Goal: Find specific page/section: Find specific page/section

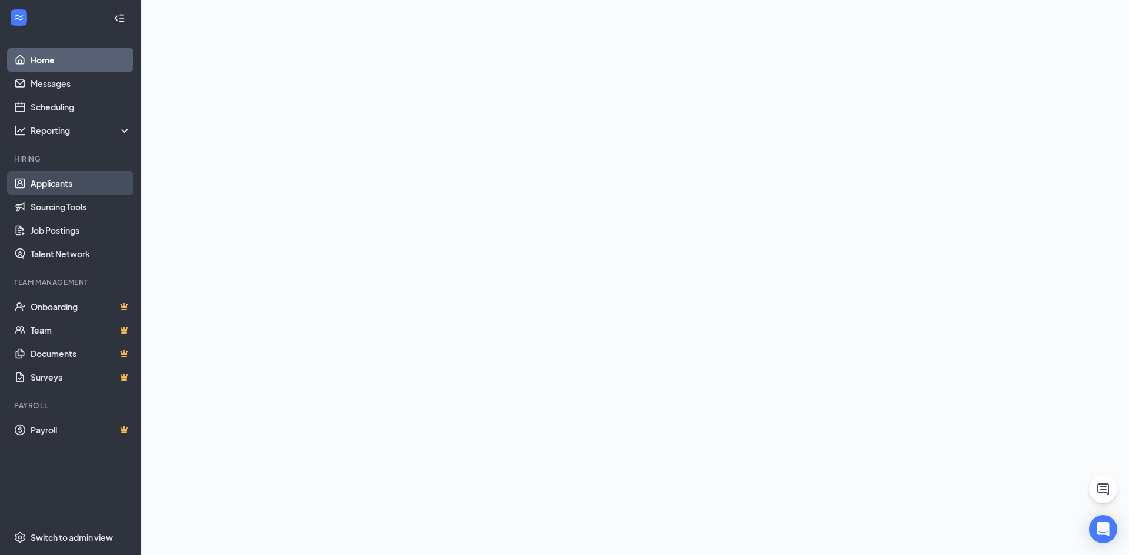
click at [58, 185] on link "Applicants" at bounding box center [81, 184] width 101 height 24
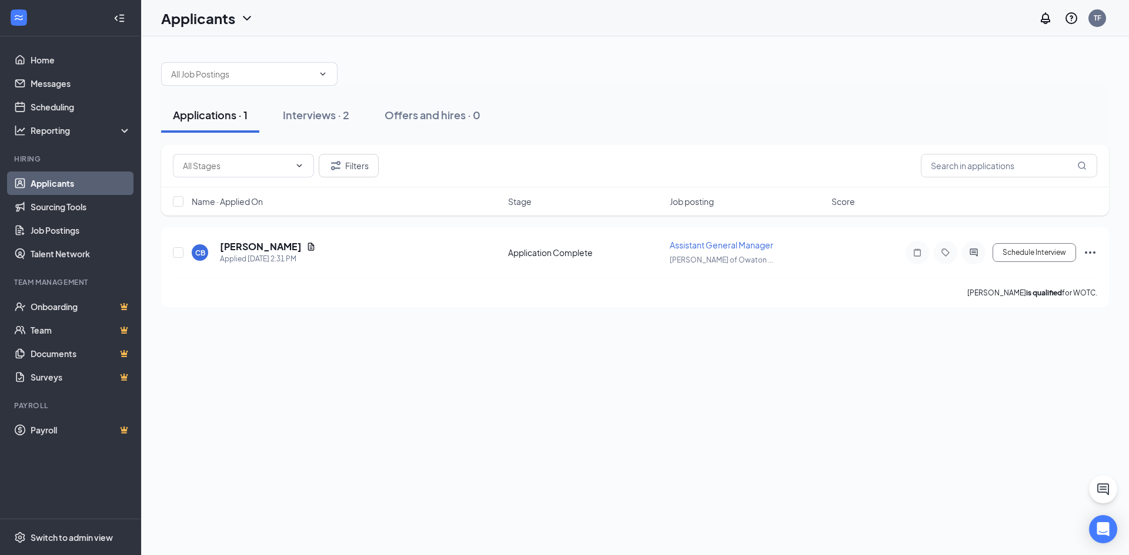
click at [245, 18] on icon "ChevronDown" at bounding box center [247, 18] width 8 height 5
click at [185, 79] on link "Archived applicants" at bounding box center [231, 77] width 127 height 12
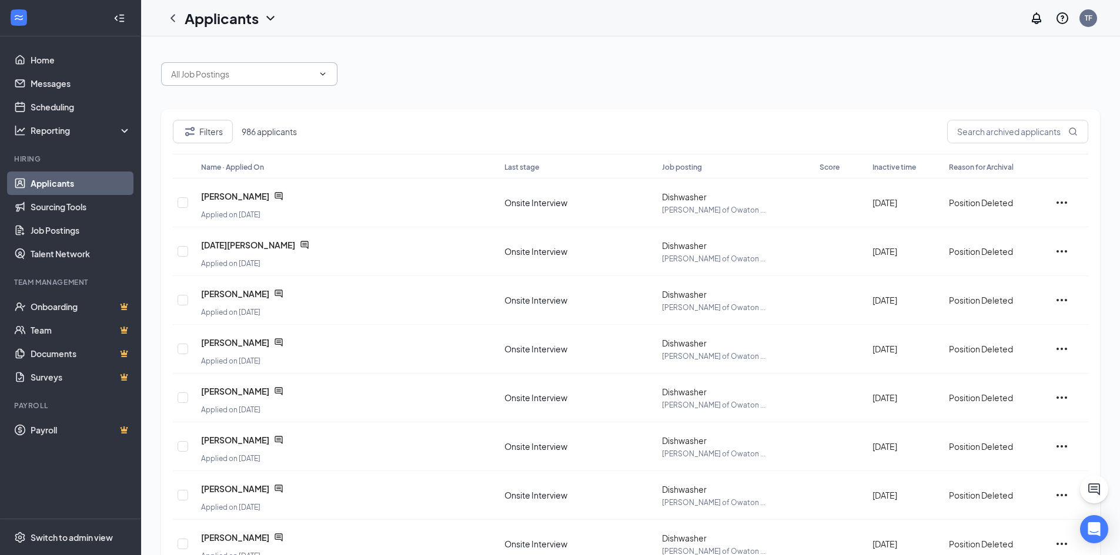
click at [237, 75] on input "text" at bounding box center [242, 74] width 142 height 13
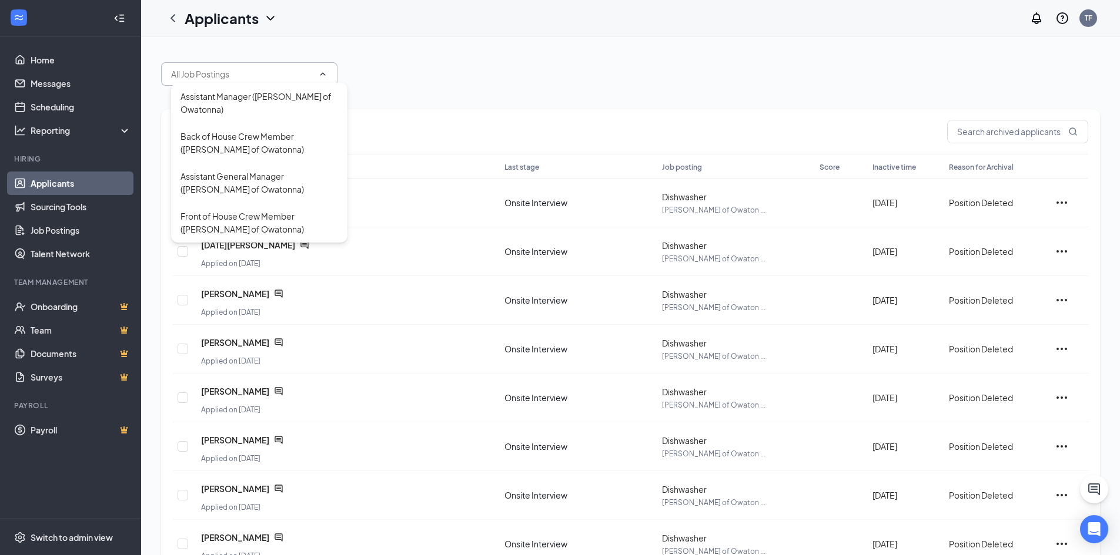
click at [440, 81] on div "Assistant Manager ([PERSON_NAME] of Owatonna) Back of House Crew Member ([PERSO…" at bounding box center [630, 68] width 939 height 35
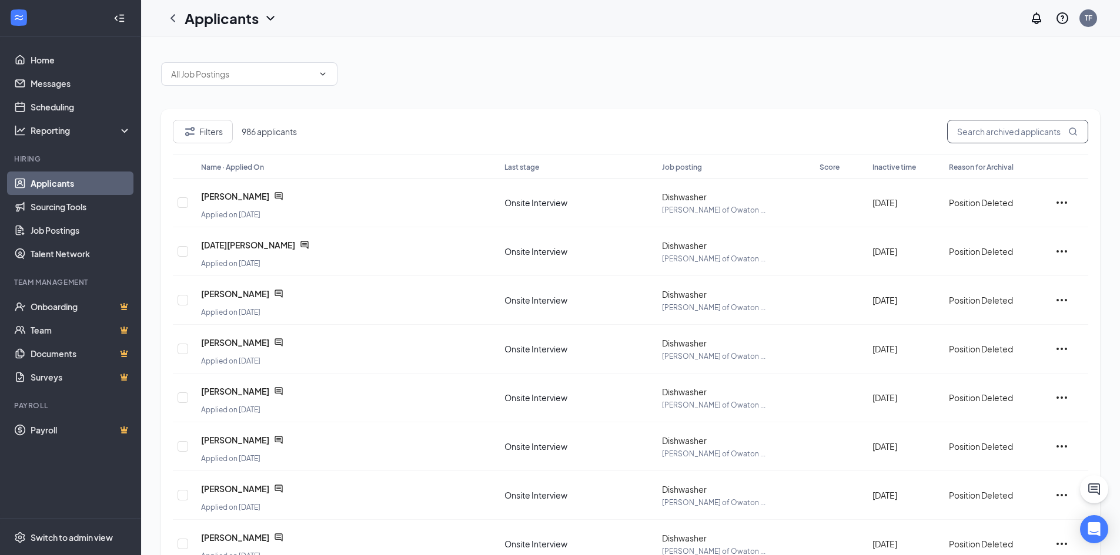
click at [975, 134] on input "text" at bounding box center [1017, 132] width 141 height 24
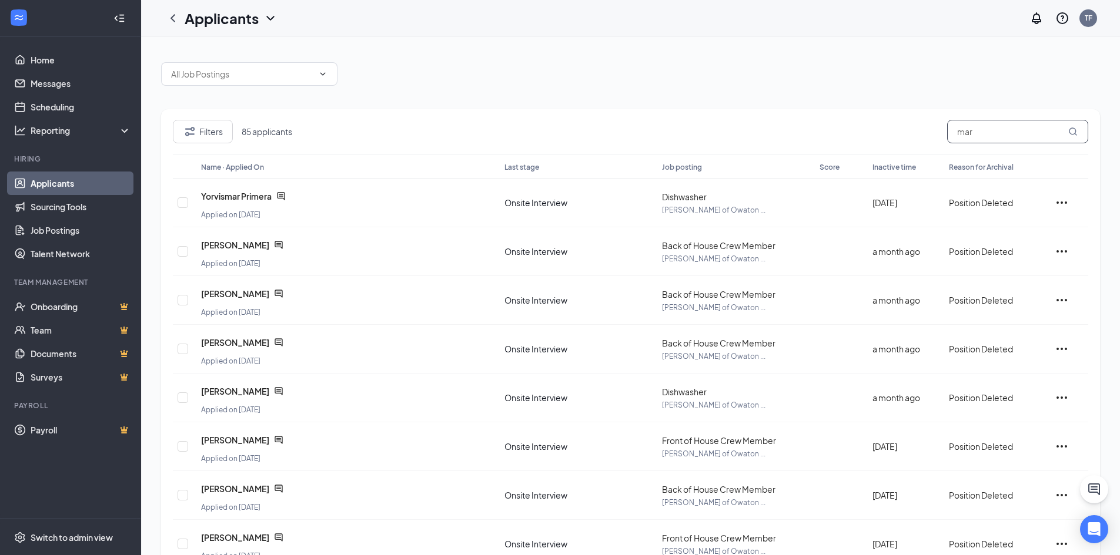
drag, startPoint x: 989, startPoint y: 138, endPoint x: 928, endPoint y: 138, distance: 61.1
click at [928, 138] on div "Filters 85 applicants mar" at bounding box center [630, 137] width 915 height 34
type input "m"
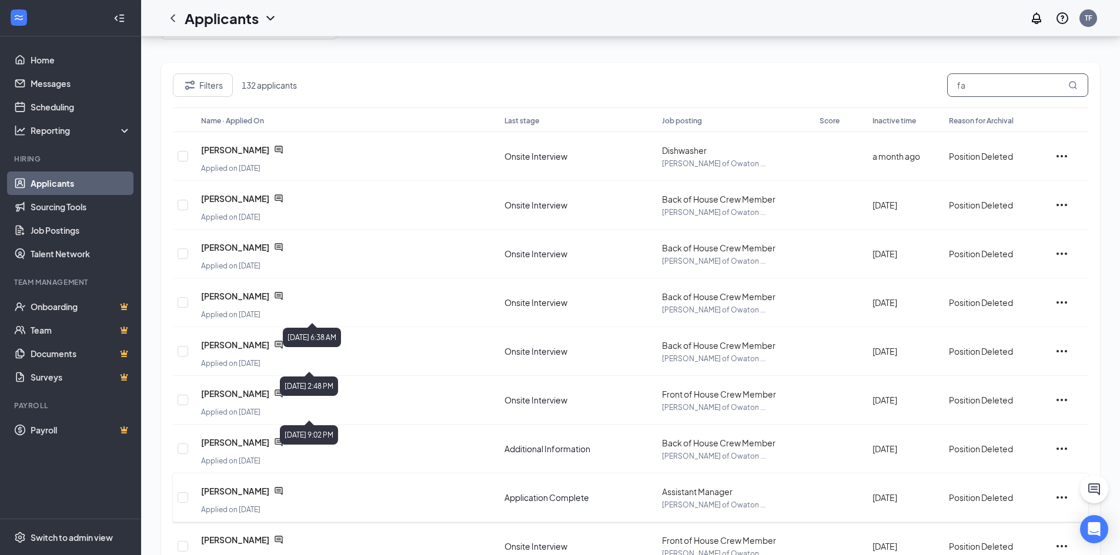
scroll to position [178, 0]
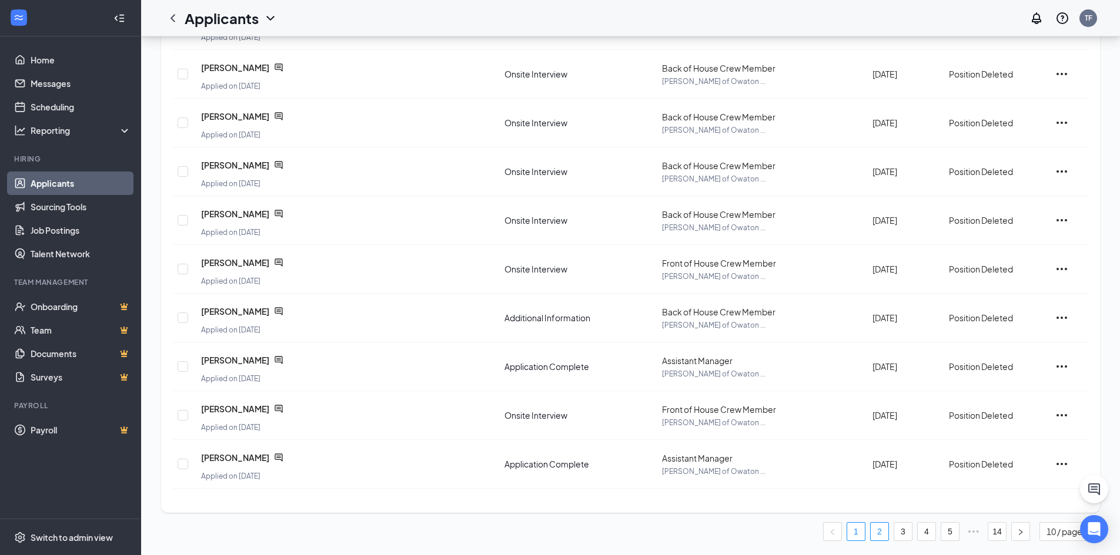
type input "fa"
click at [874, 529] on link "2" at bounding box center [880, 532] width 18 height 18
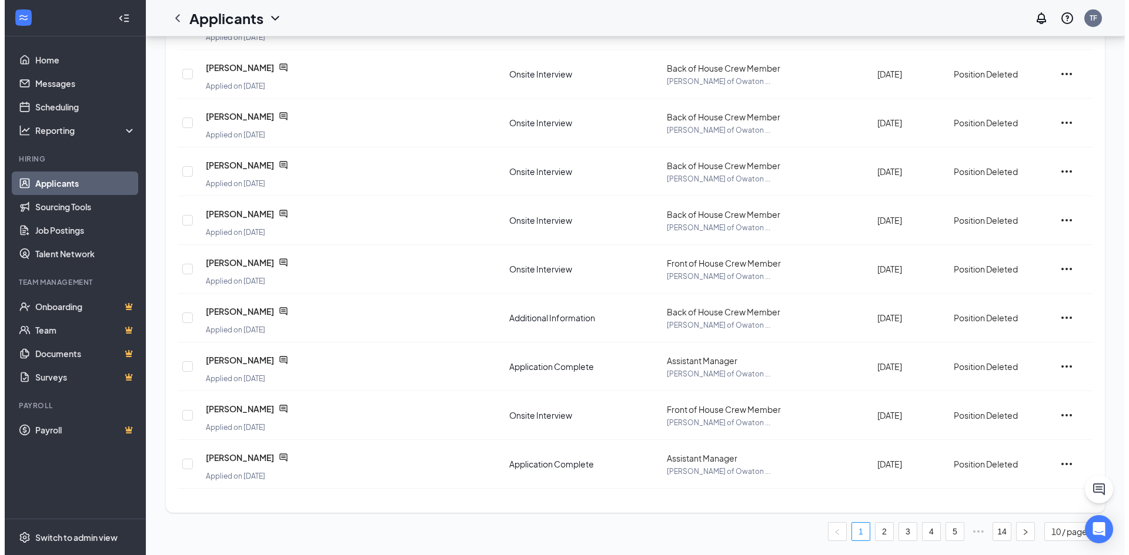
scroll to position [0, 0]
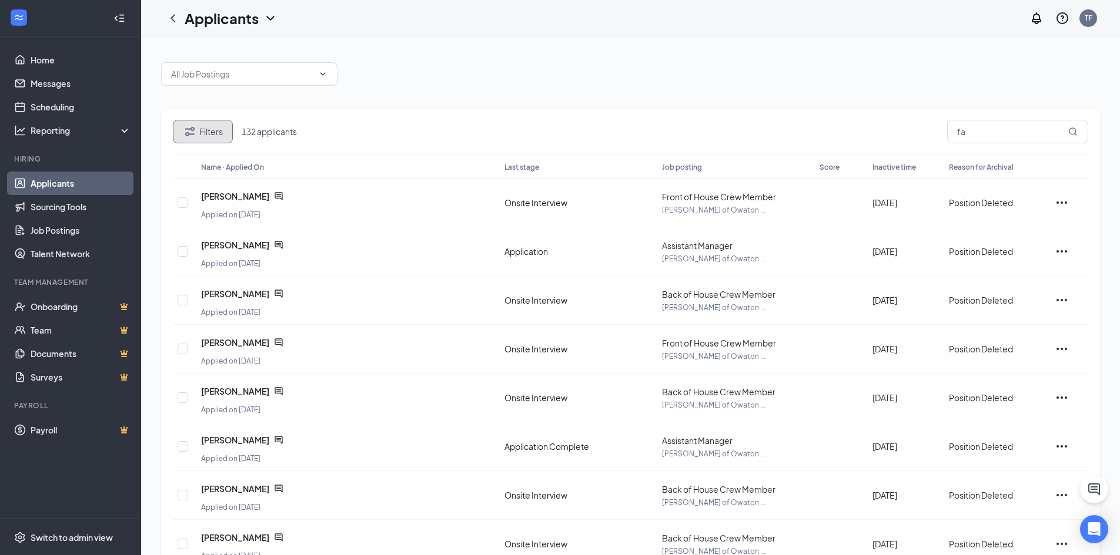
click at [209, 129] on button "Filters" at bounding box center [203, 132] width 60 height 24
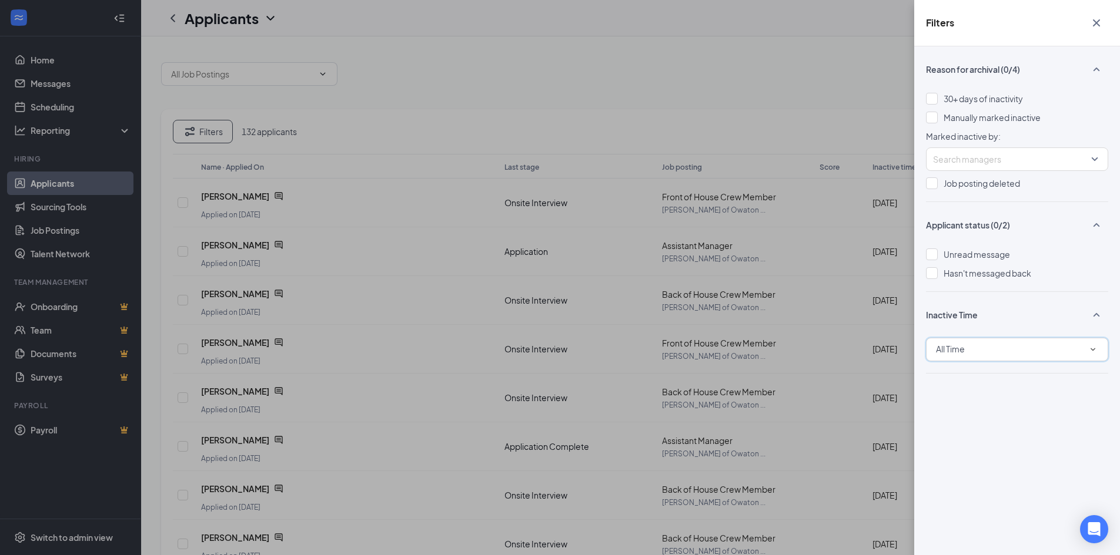
click at [963, 354] on span "All Time" at bounding box center [950, 349] width 29 height 11
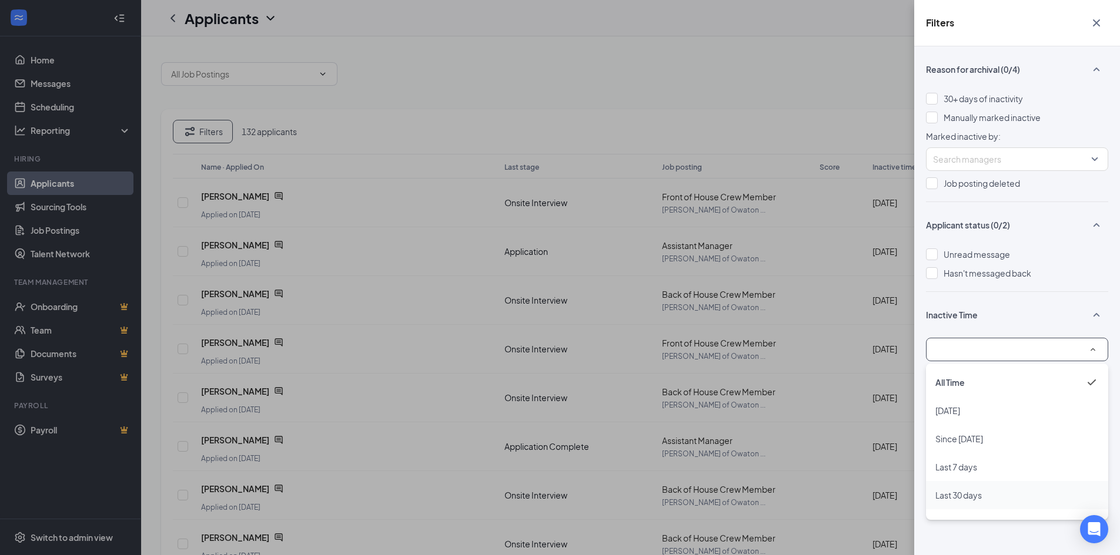
click at [995, 492] on div "Last 30 days" at bounding box center [1016, 495] width 163 height 14
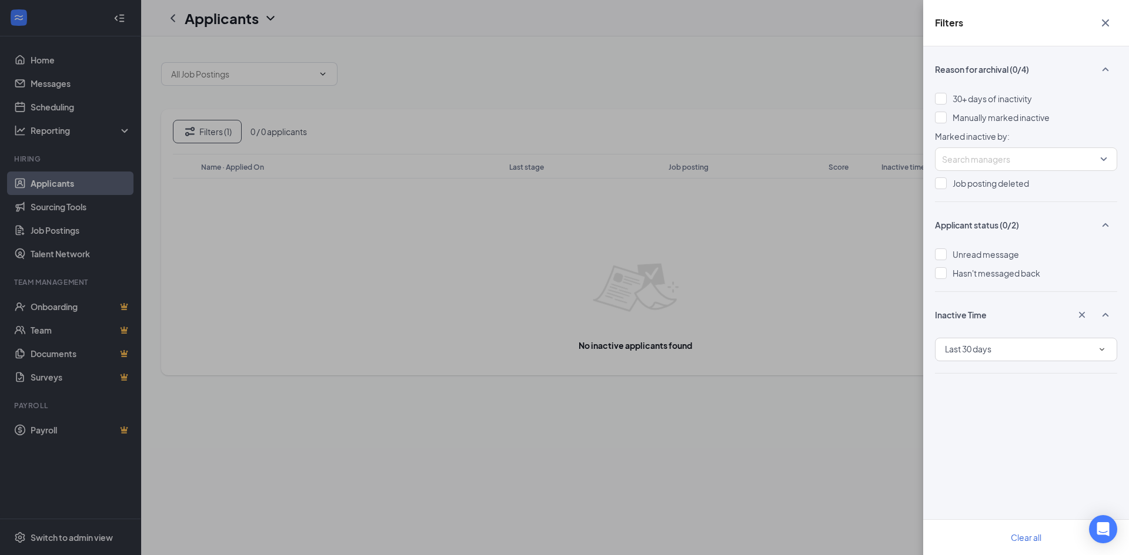
click at [390, 89] on div "Filters Reason for archival (0/4) 30+ days of inactivity Manually marked inacti…" at bounding box center [564, 277] width 1129 height 555
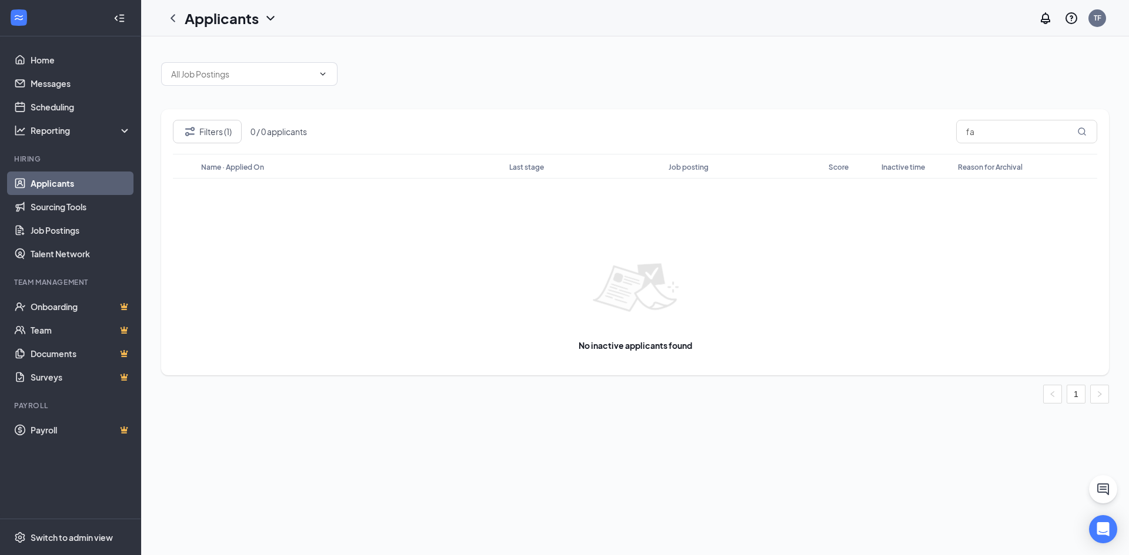
click at [265, 14] on icon "ChevronDown" at bounding box center [270, 18] width 14 height 14
click at [383, 56] on div "Assistant Manager ([PERSON_NAME] of Owatonna) Back of House Crew Member ([PERSO…" at bounding box center [635, 68] width 948 height 35
